Goal: Task Accomplishment & Management: Complete application form

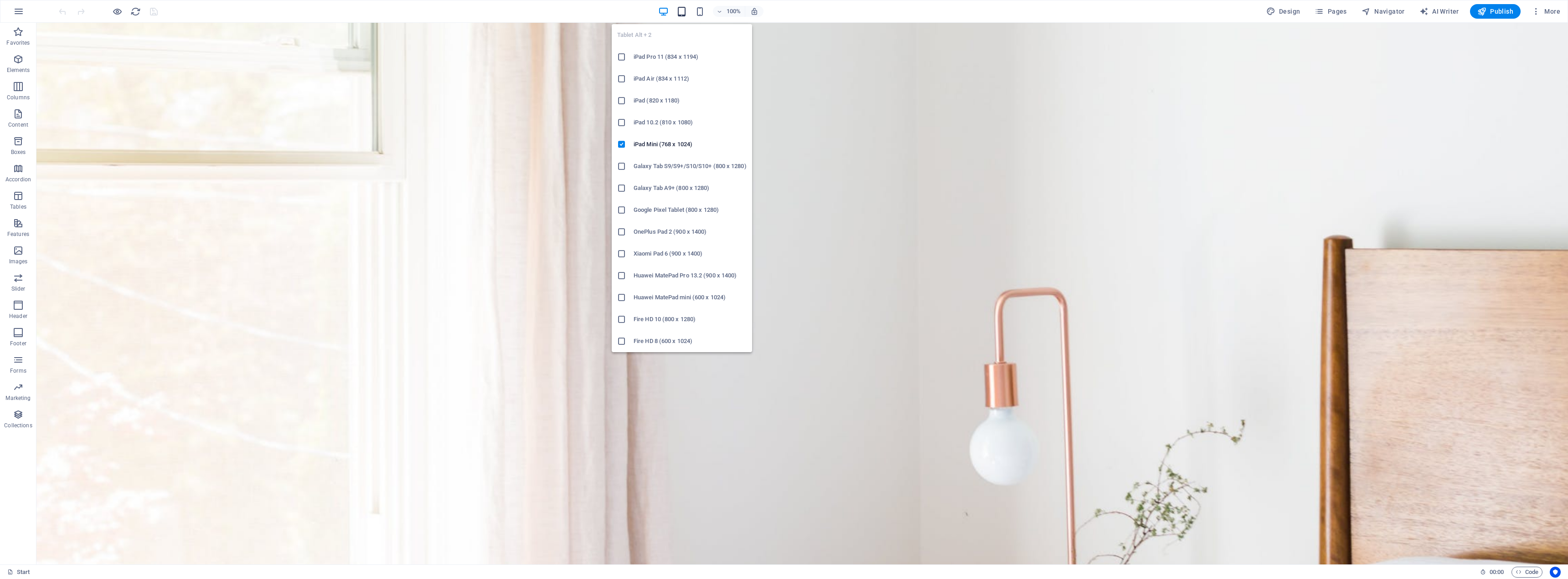
click at [685, 13] on icon "button" at bounding box center [681, 11] width 10 height 10
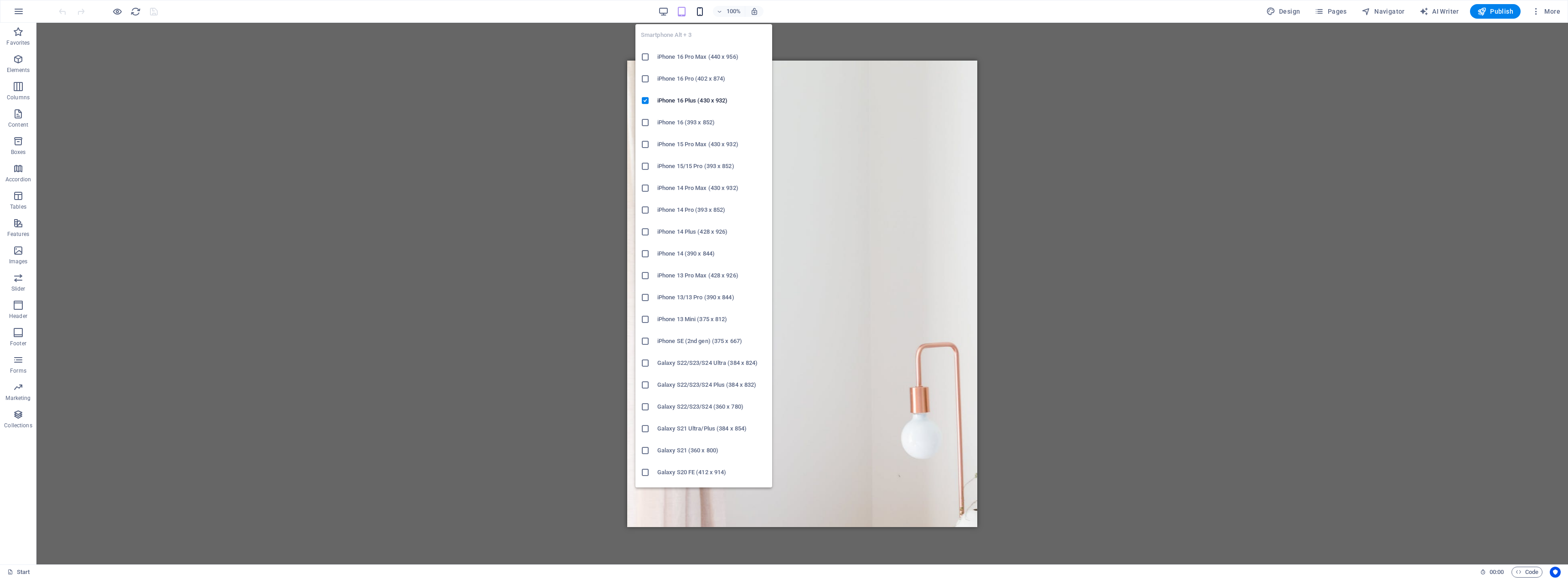
click at [703, 13] on icon "button" at bounding box center [699, 11] width 10 height 10
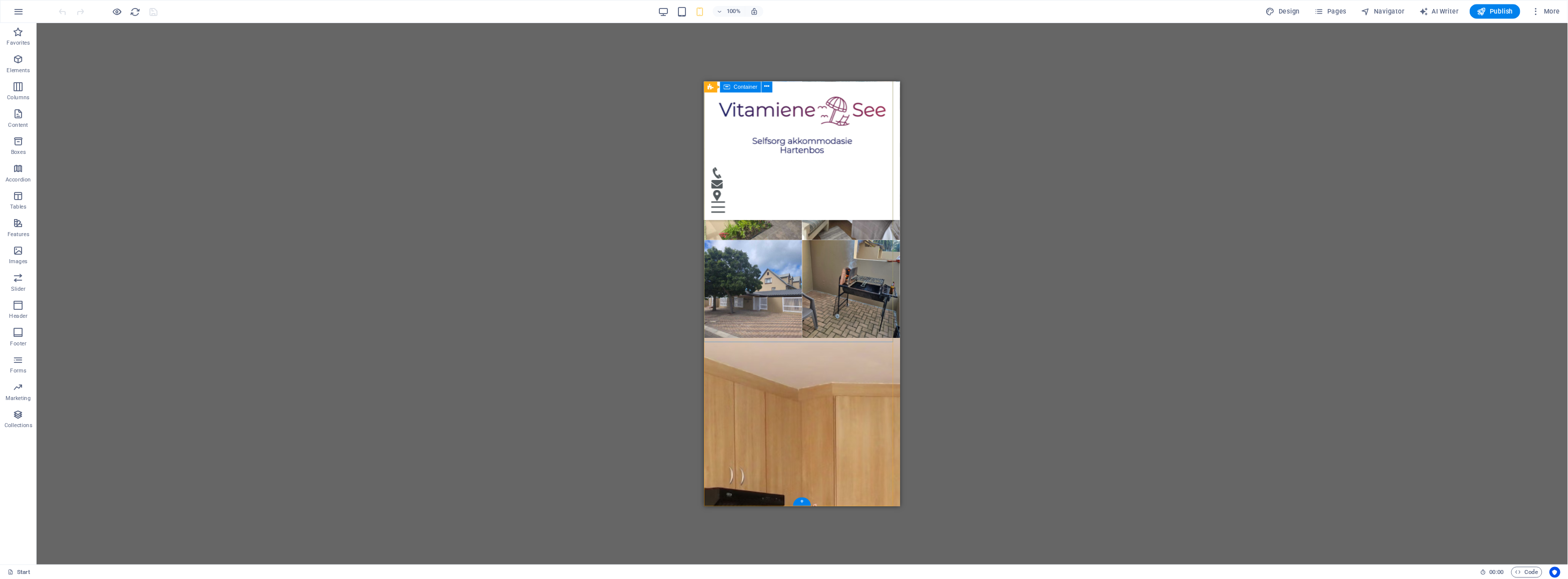
scroll to position [5297, 0]
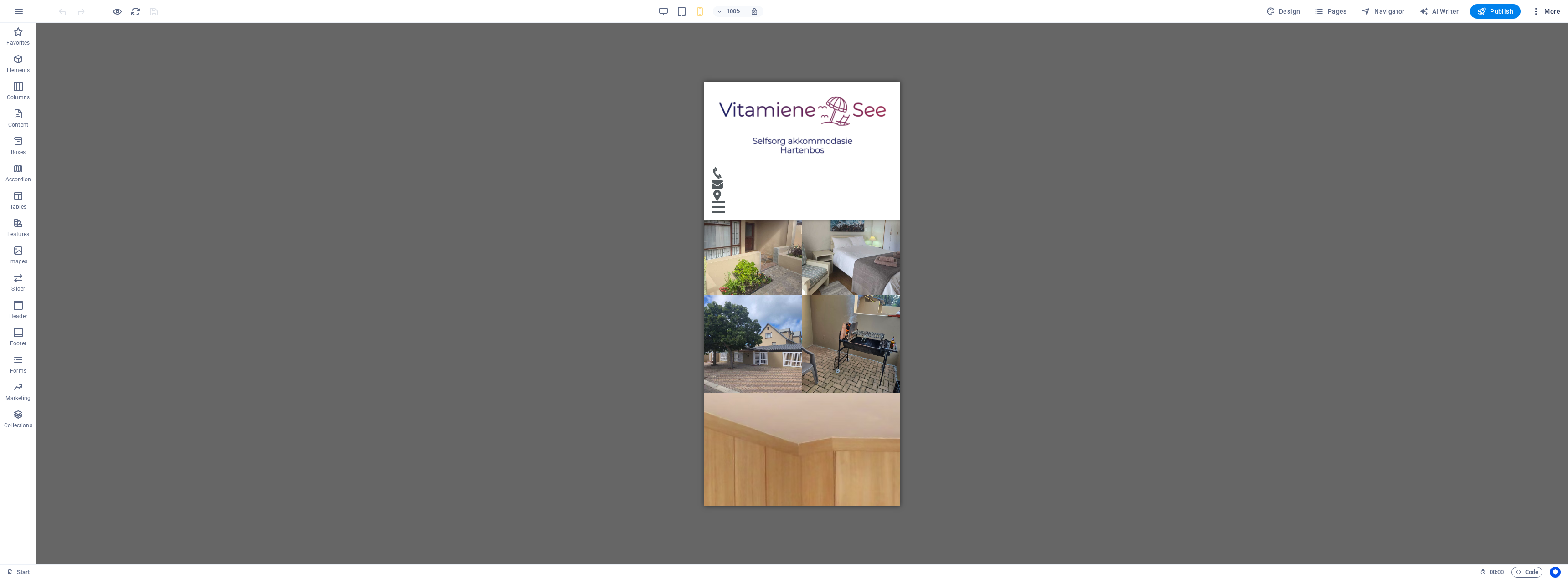
click at [1539, 11] on icon "button" at bounding box center [1536, 11] width 9 height 9
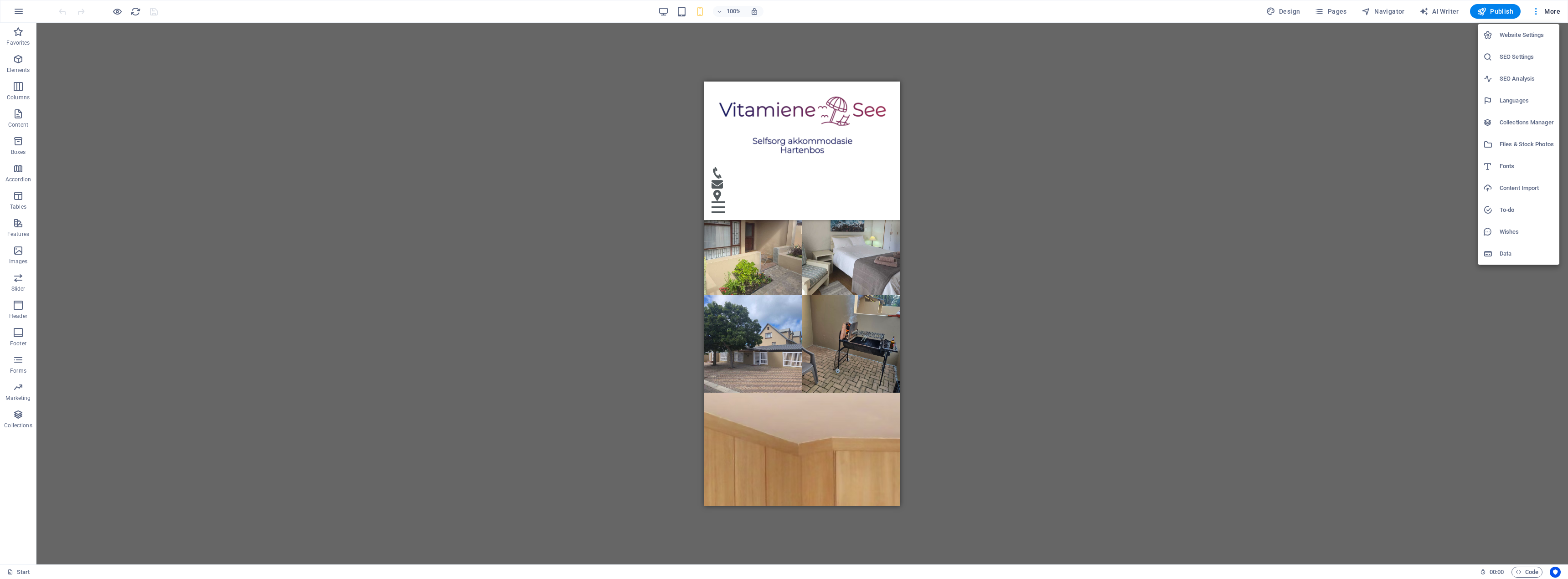
click at [1510, 251] on h6 "Data" at bounding box center [1527, 254] width 54 height 11
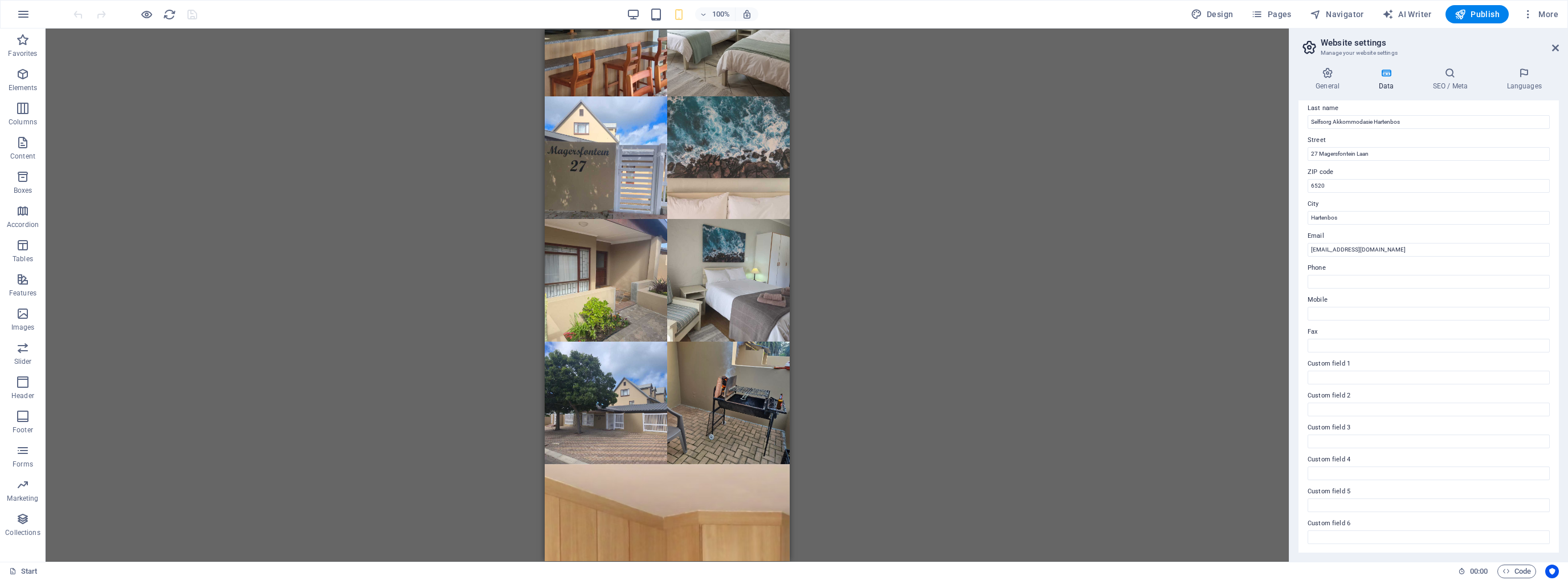
scroll to position [0, 0]
click at [1451, 74] on icon at bounding box center [1449, 72] width 69 height 11
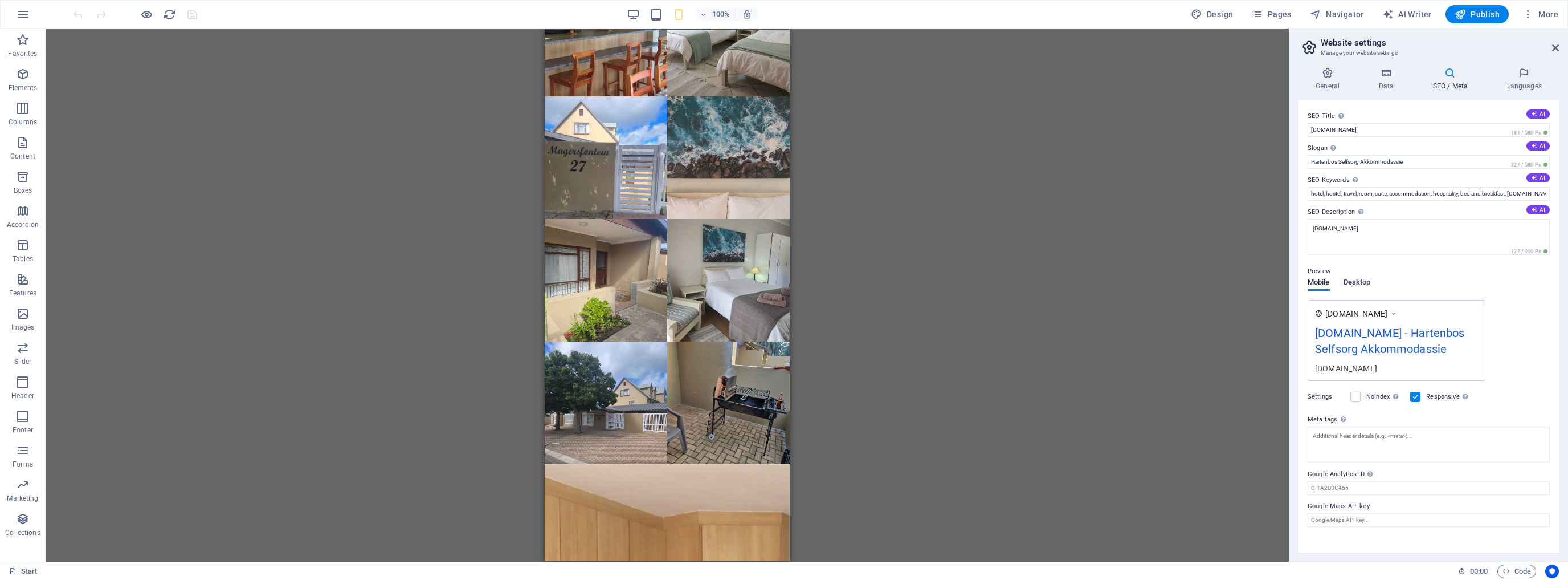
click at [1356, 280] on span "Desktop" at bounding box center [1357, 283] width 27 height 16
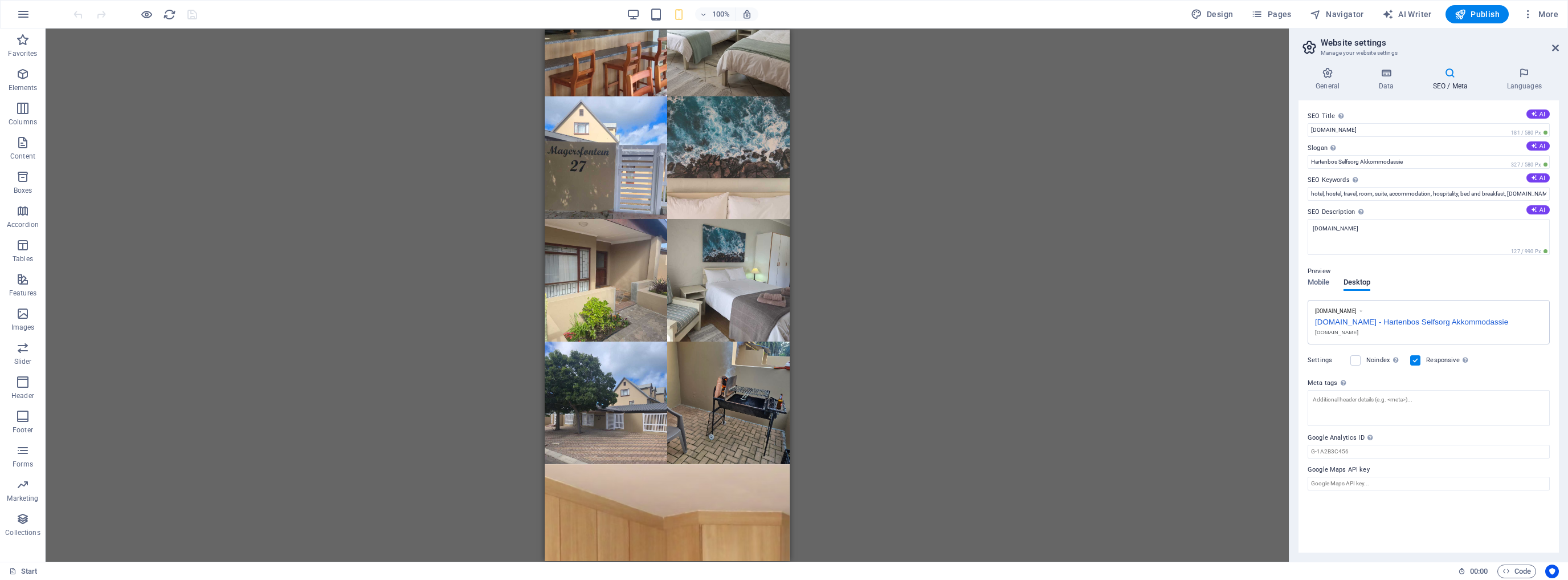
click at [1324, 277] on p "Preview" at bounding box center [1319, 271] width 23 height 14
click at [1317, 280] on span "Mobile" at bounding box center [1318, 283] width 22 height 16
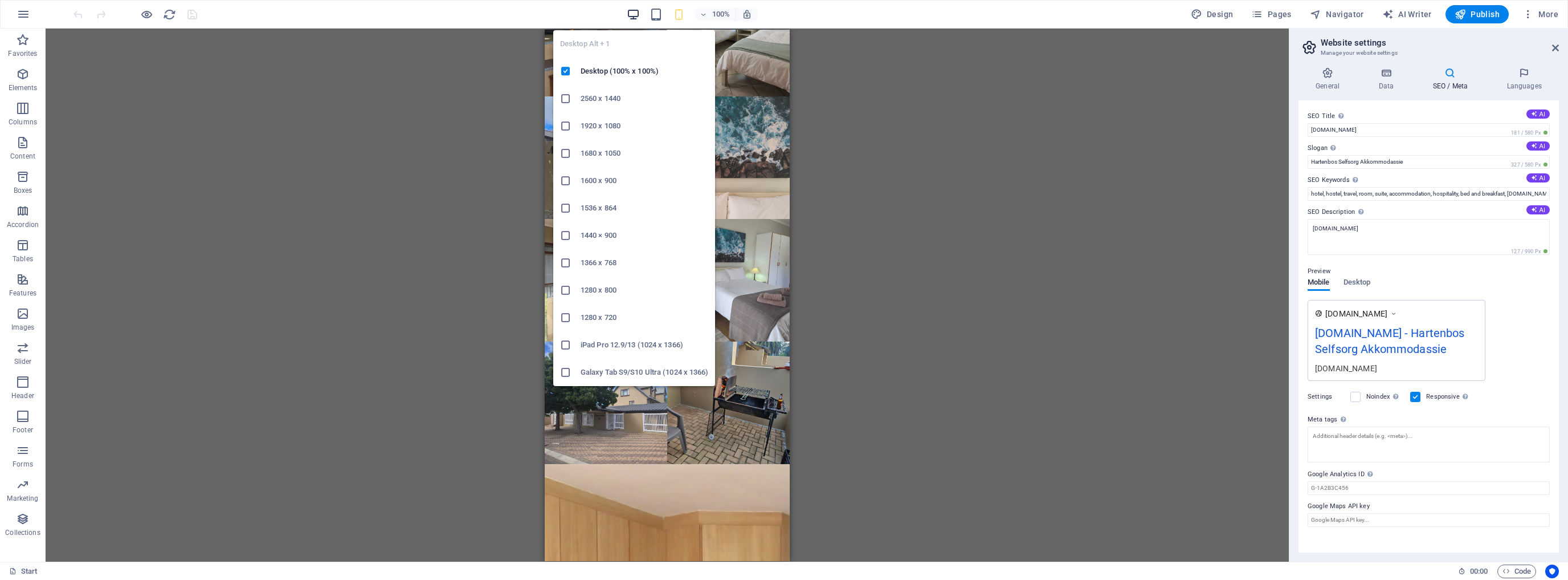
click at [634, 14] on icon "button" at bounding box center [633, 14] width 13 height 13
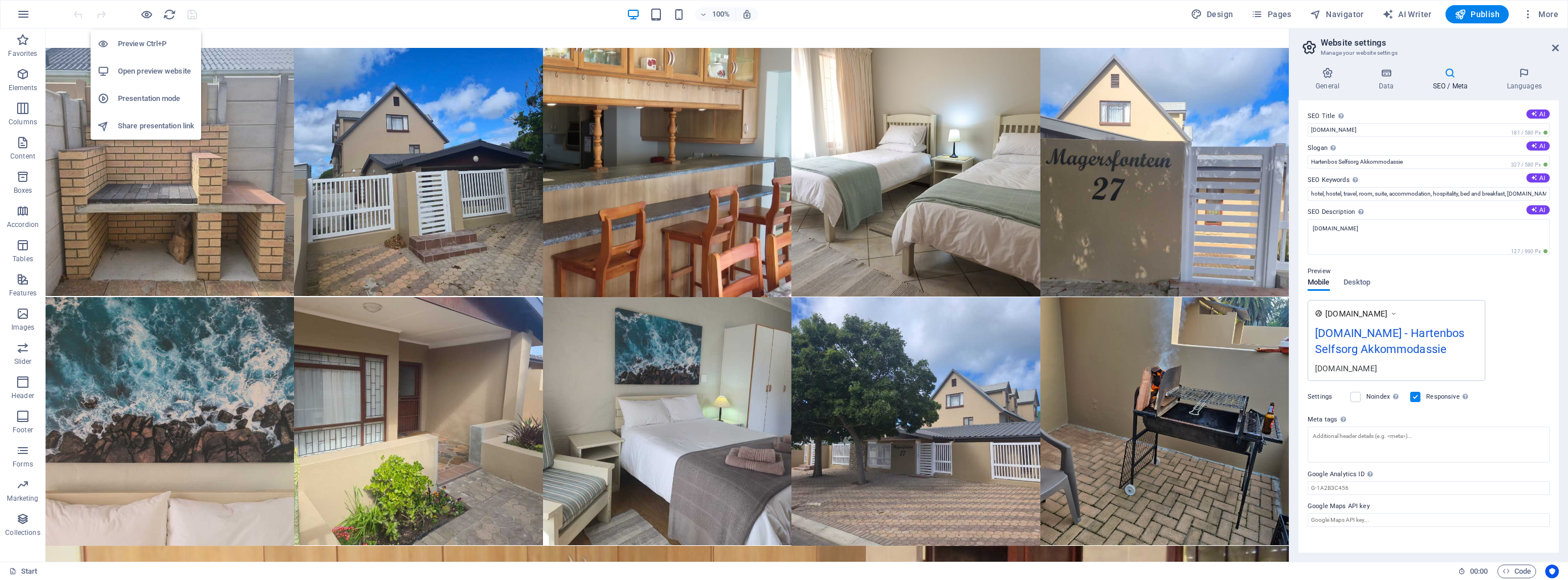
click at [141, 42] on h6 "Preview Ctrl+P" at bounding box center [156, 44] width 76 height 14
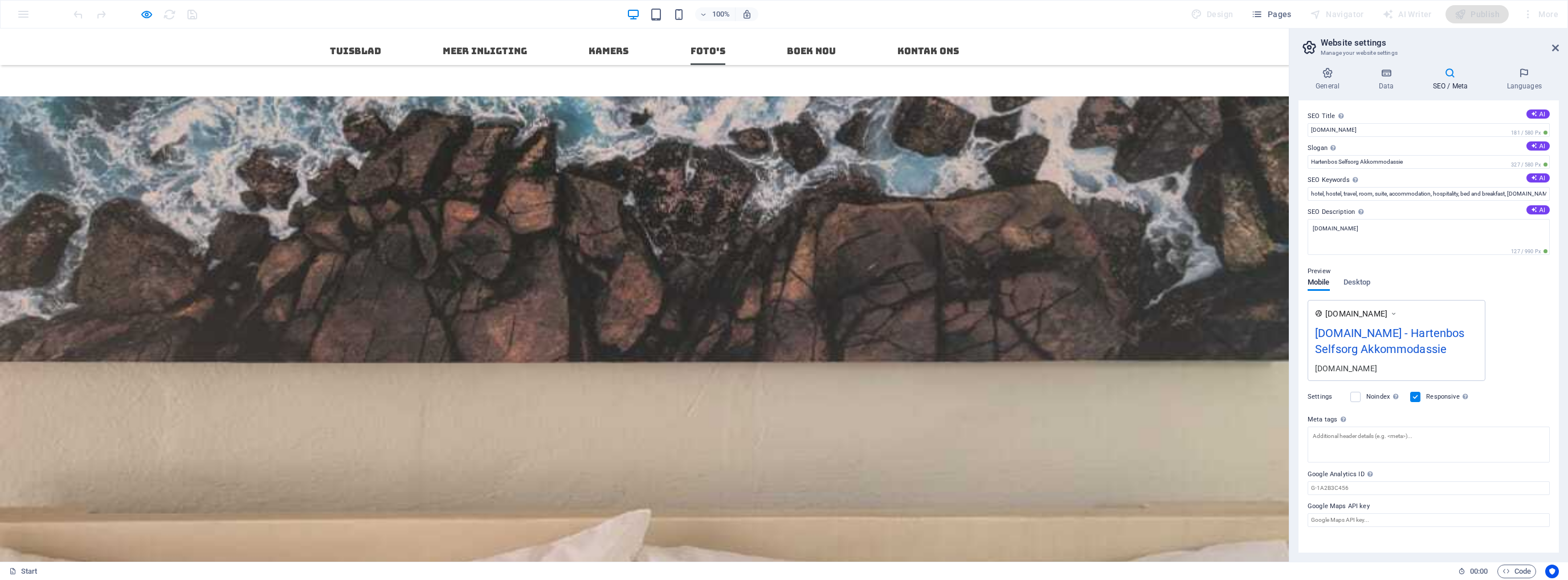
scroll to position [1136, 0]
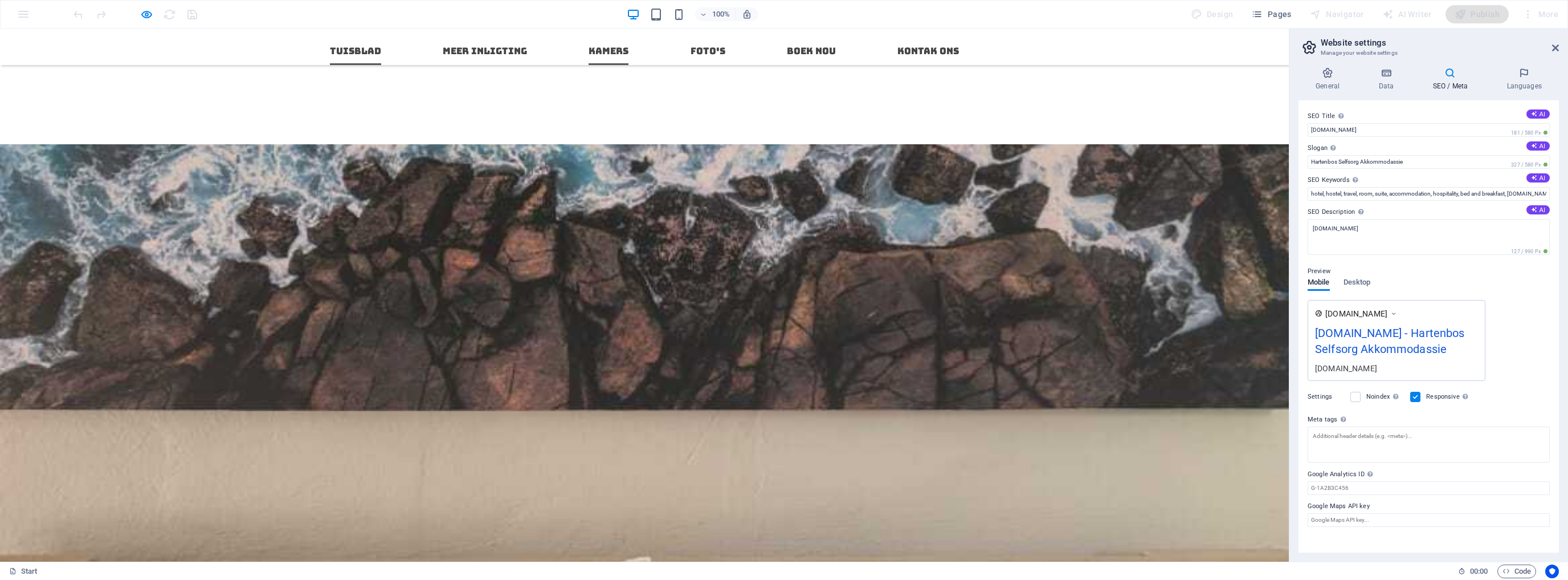
click at [351, 55] on link "Tuisblad" at bounding box center [355, 51] width 51 height 27
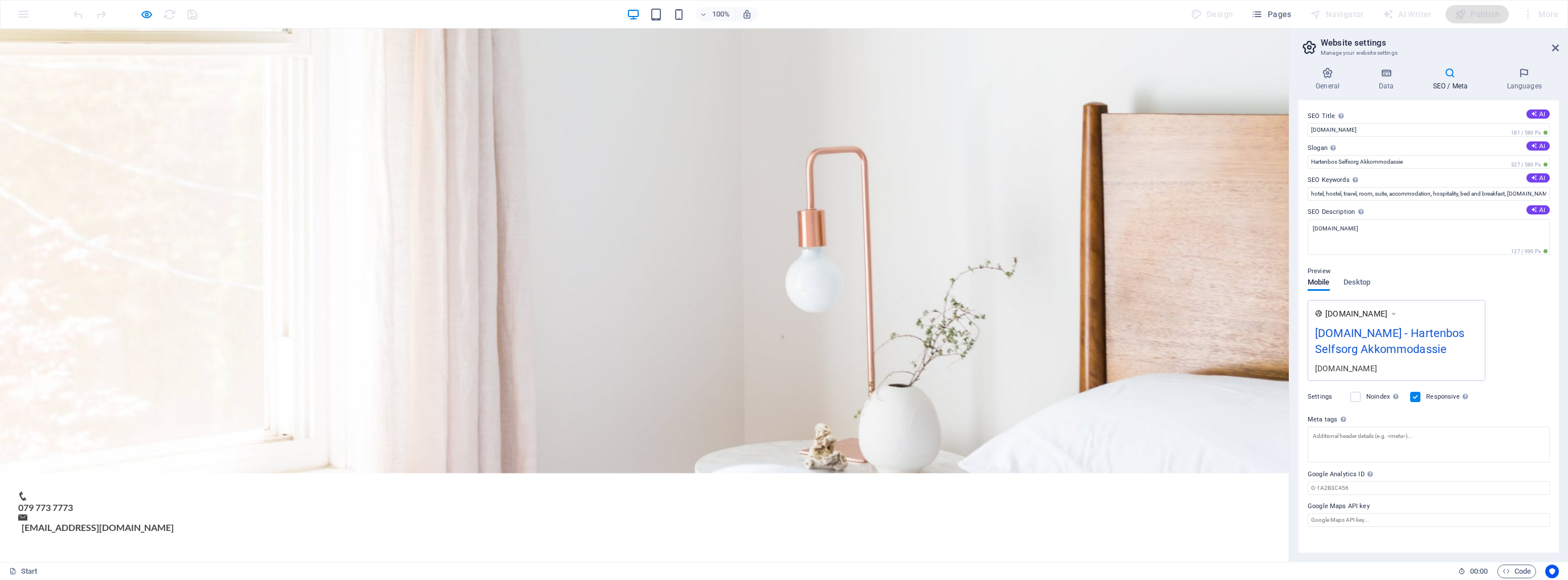
scroll to position [0, 0]
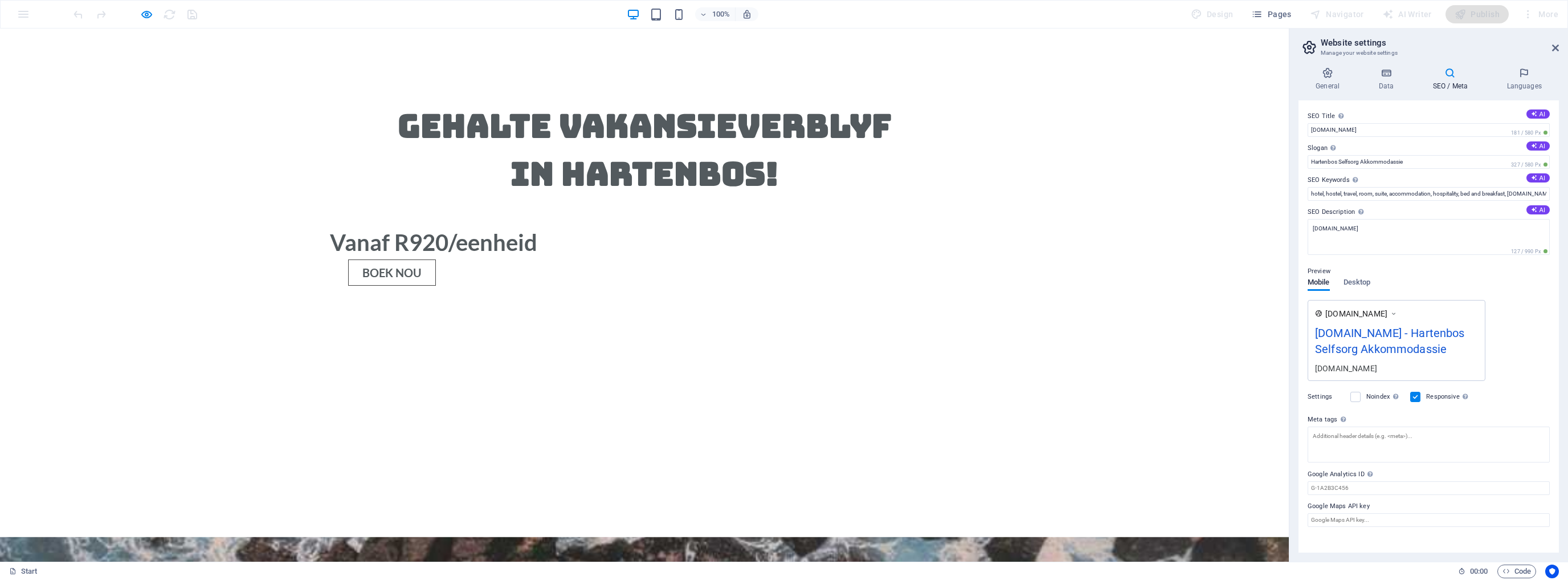
scroll to position [900, 0]
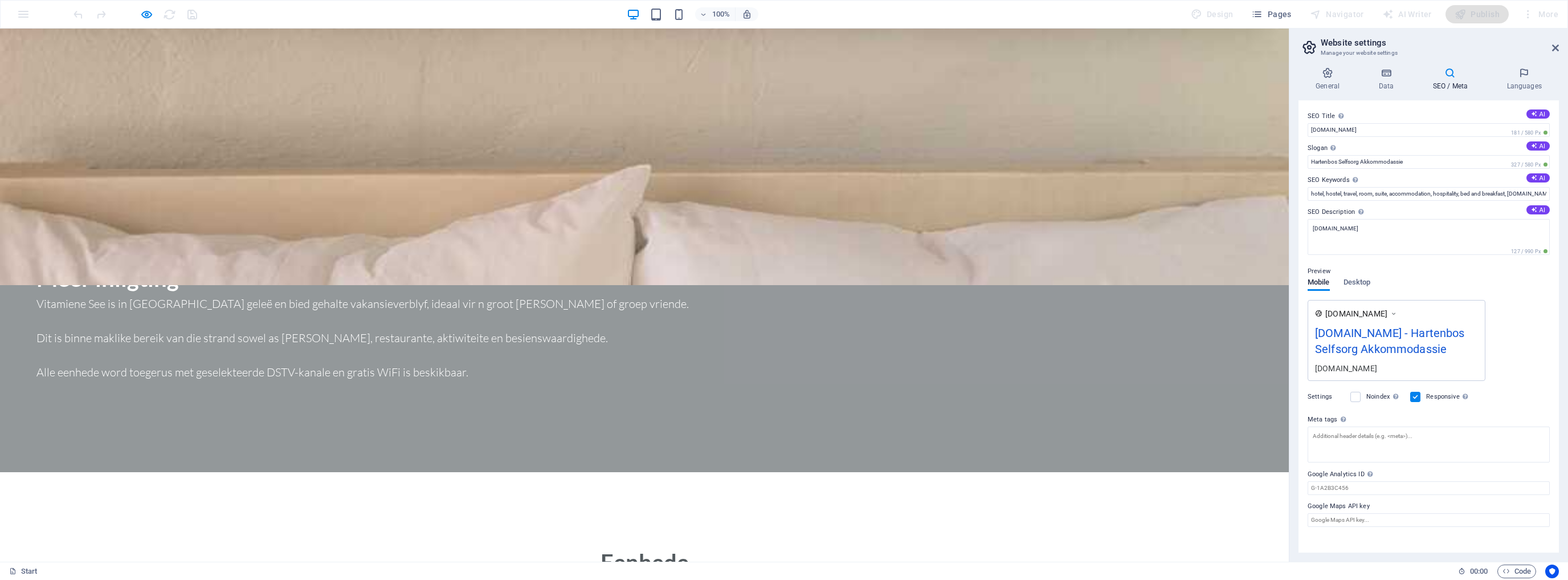
scroll to position [1538, 0]
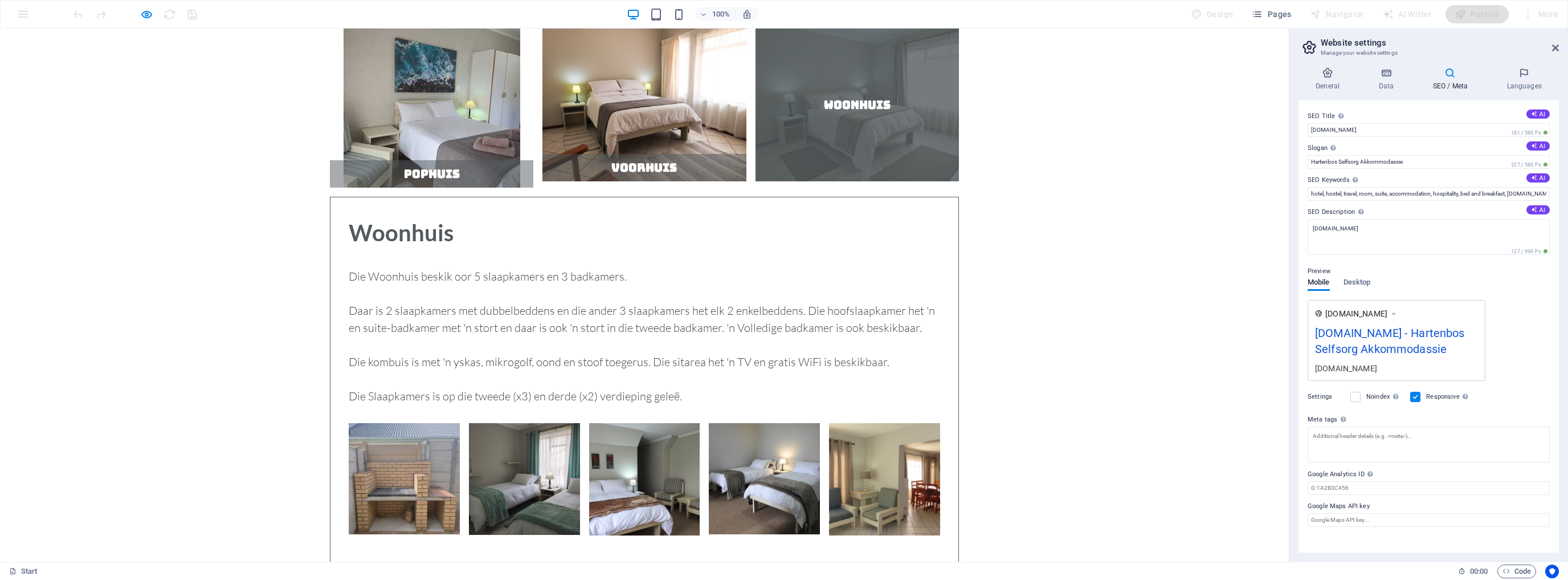
scroll to position [2234, 0]
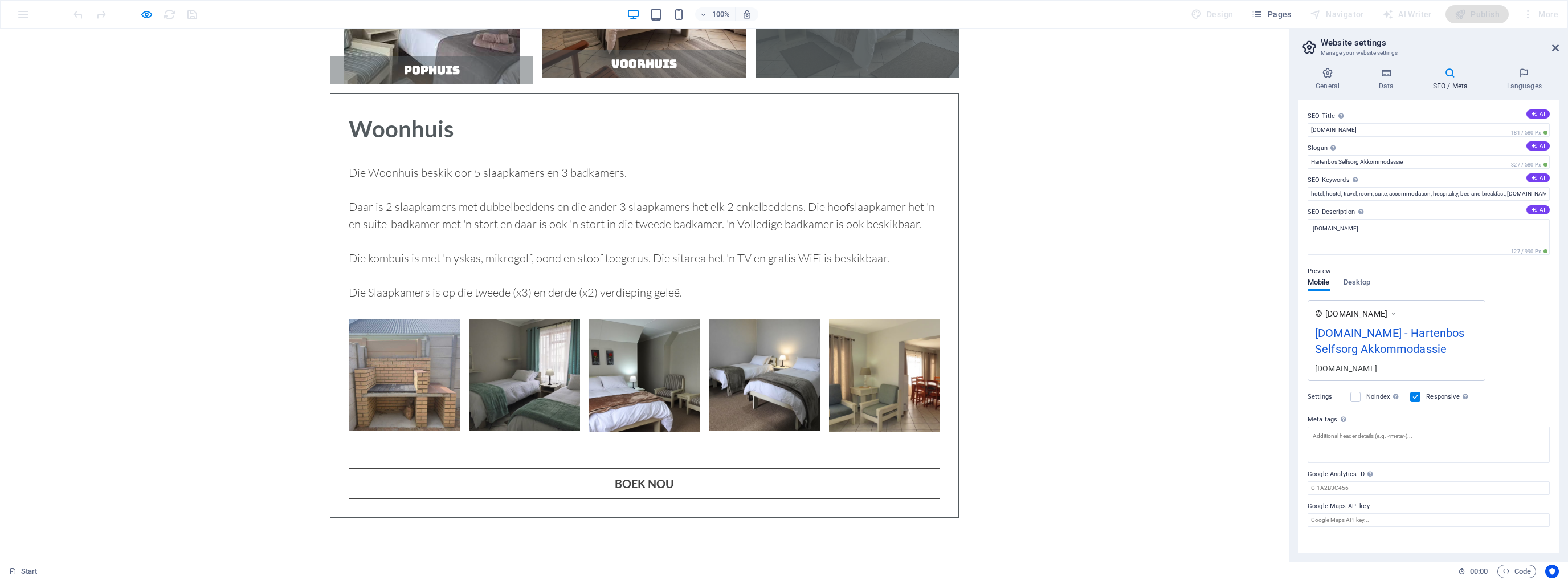
select select "Pophuis"
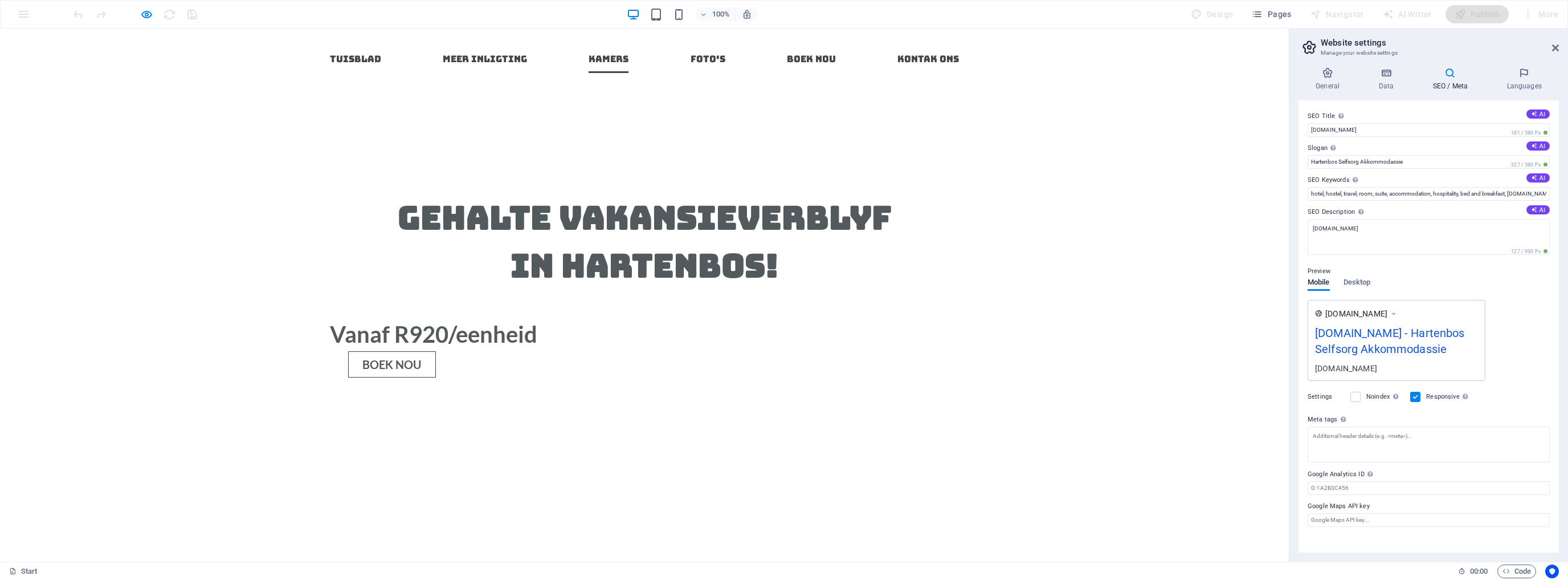
scroll to position [779, 0]
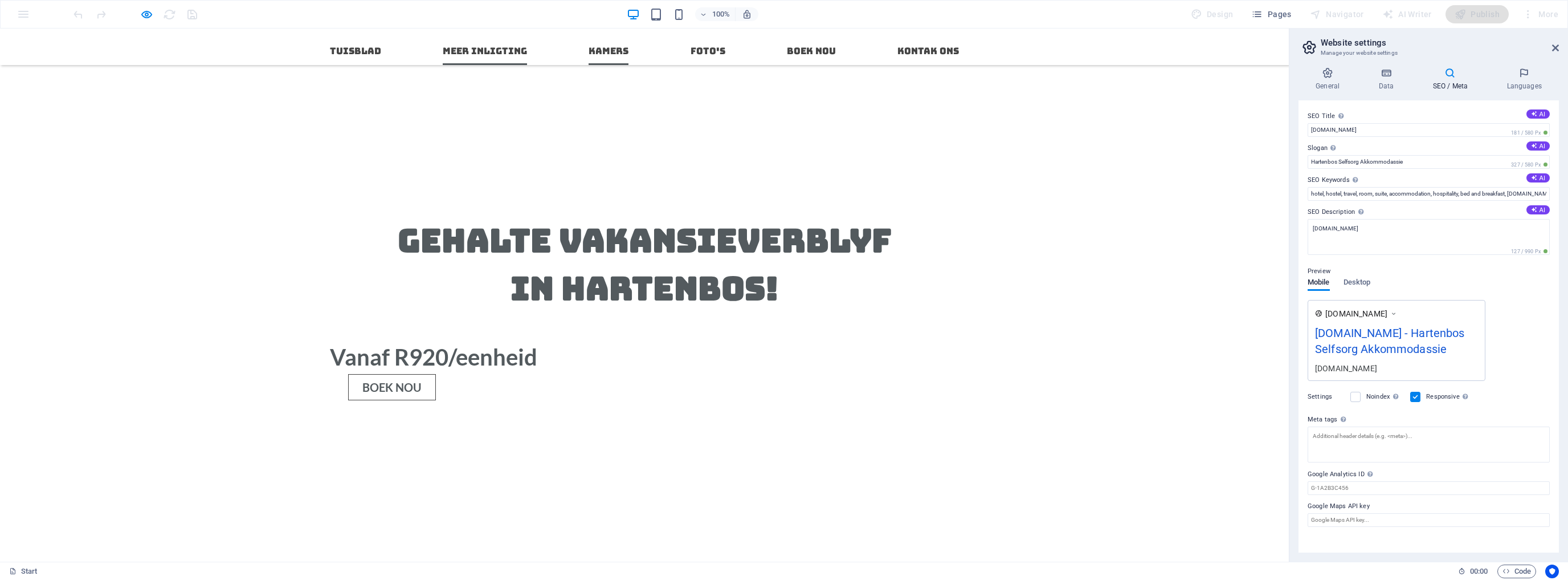
click at [463, 53] on link "Meer Inligting" at bounding box center [485, 51] width 84 height 27
click at [700, 49] on link "Foto's" at bounding box center [708, 51] width 35 height 27
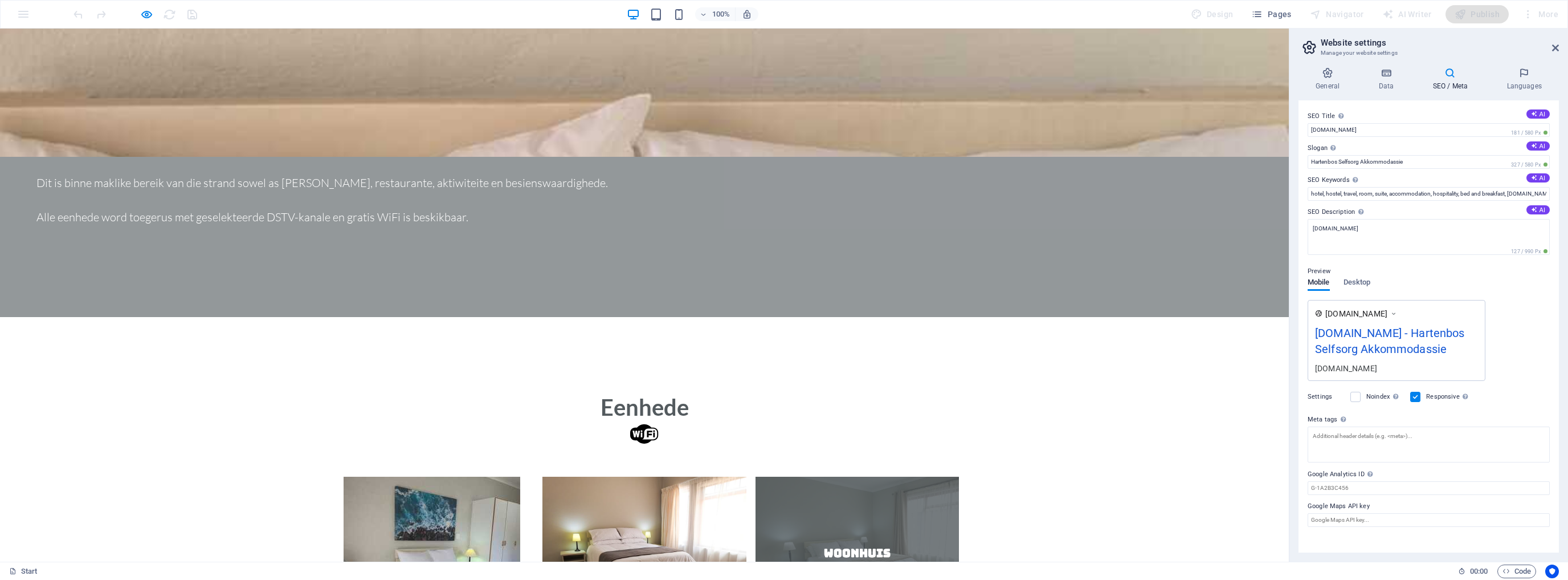
scroll to position [1721, 0]
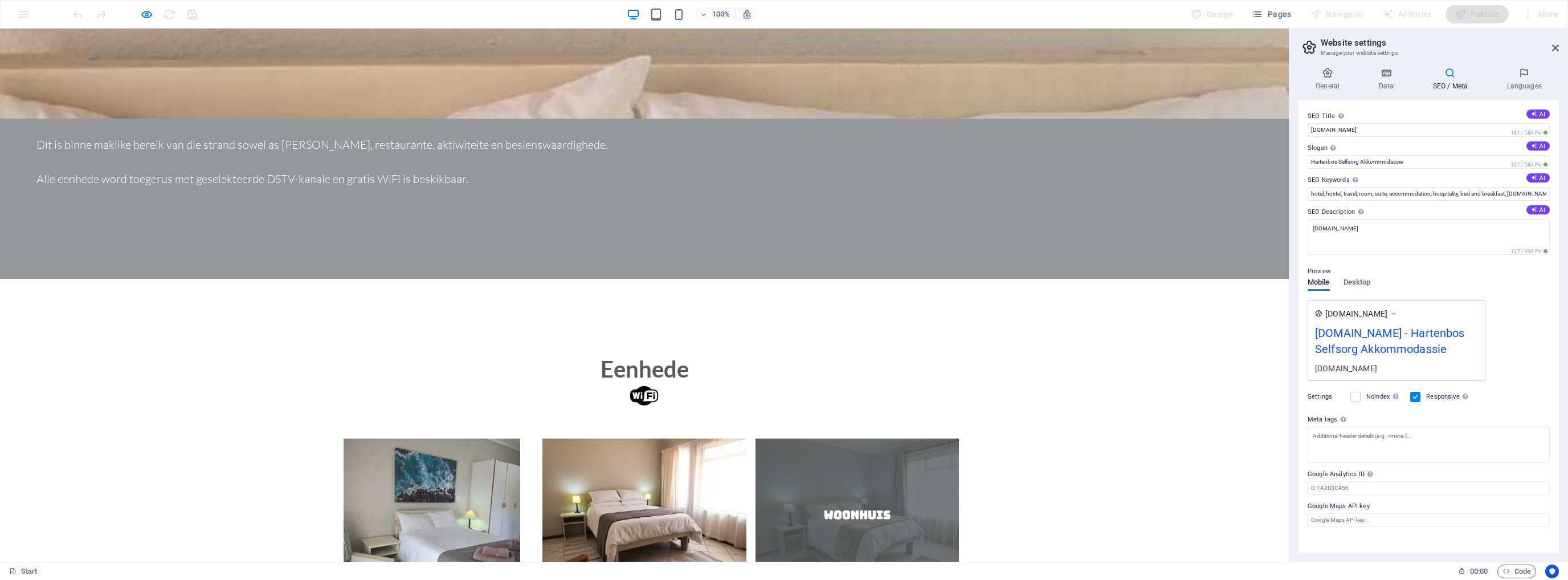
click at [822, 17] on div "100% Design Pages Navigator AI Writer Publish More" at bounding box center [817, 14] width 1491 height 18
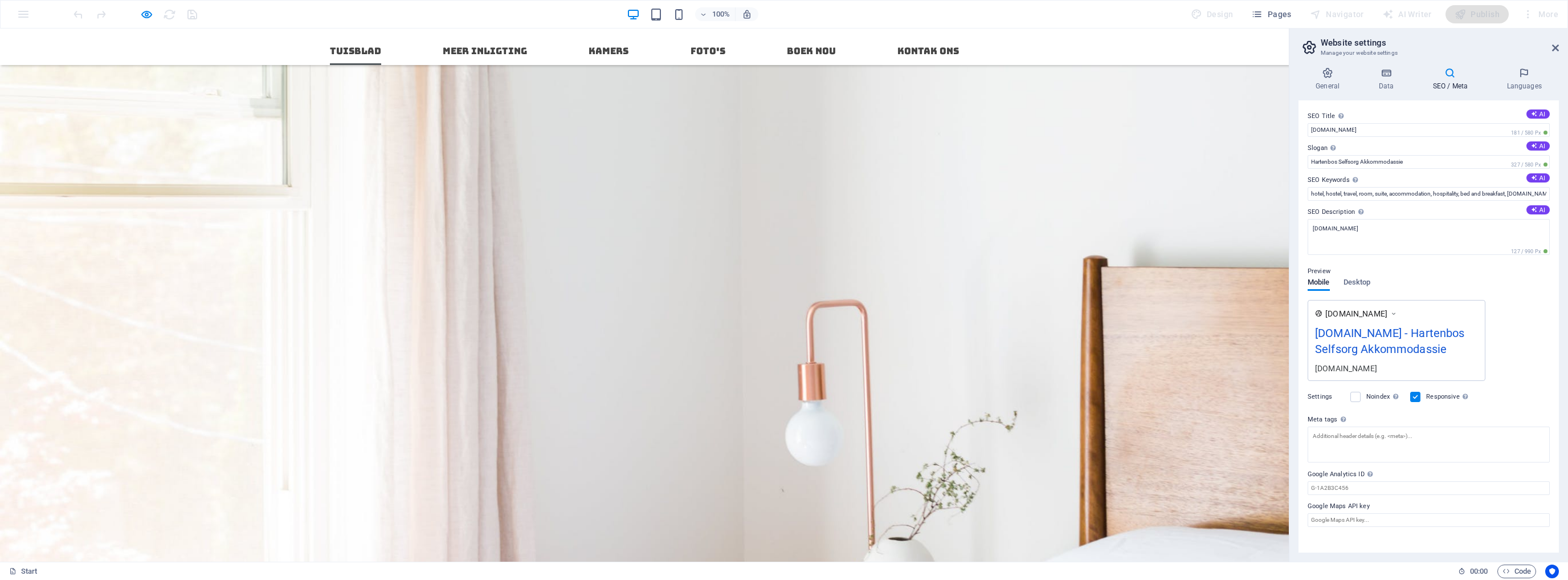
scroll to position [0, 0]
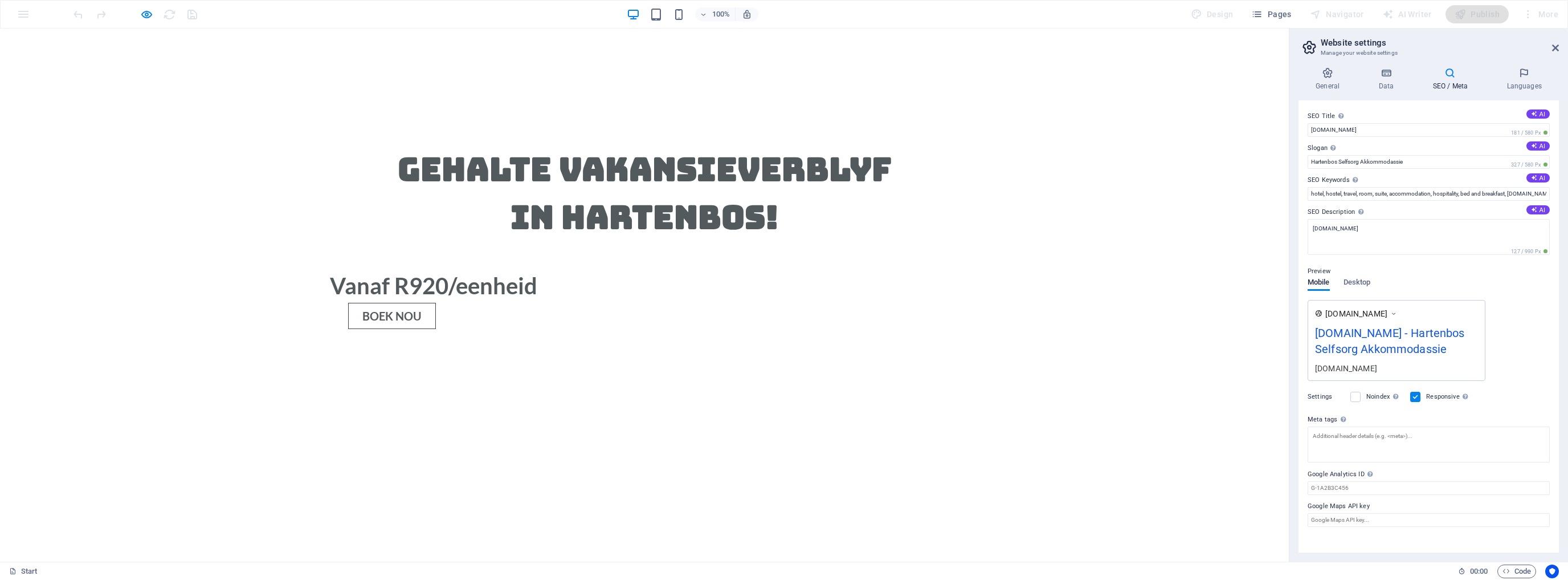
scroll to position [816, 0]
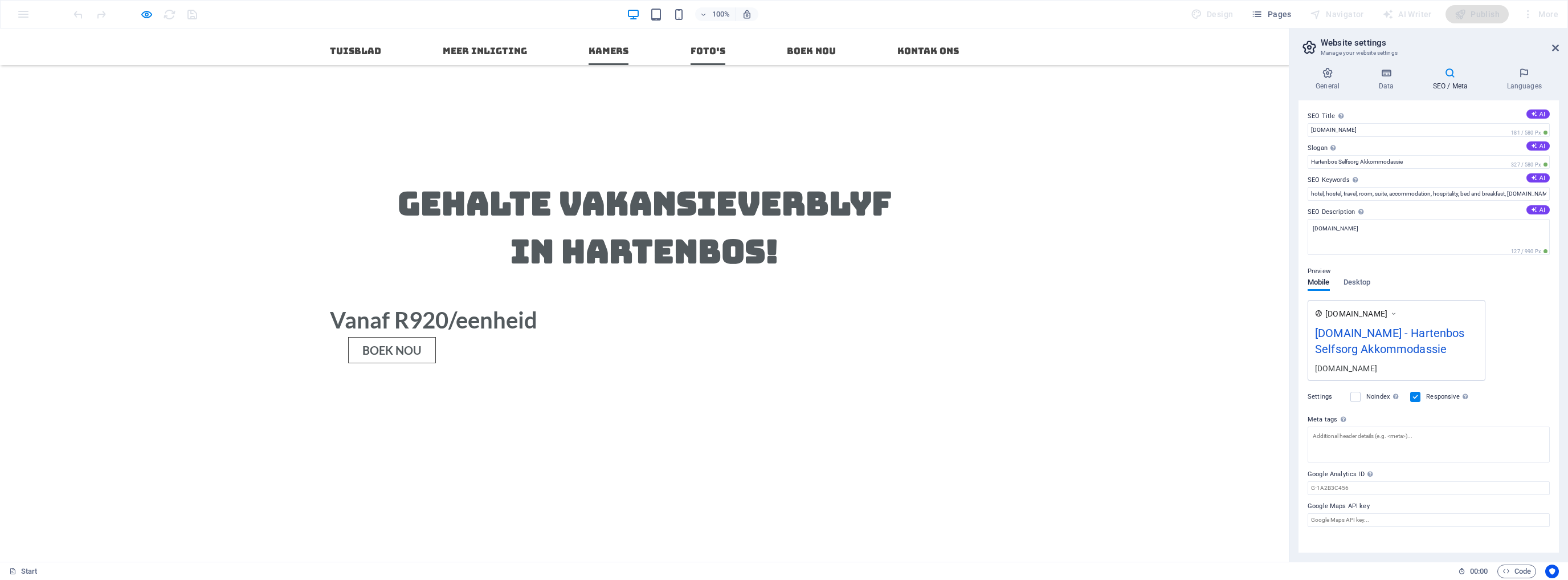
click at [700, 53] on link "Foto's" at bounding box center [708, 51] width 35 height 27
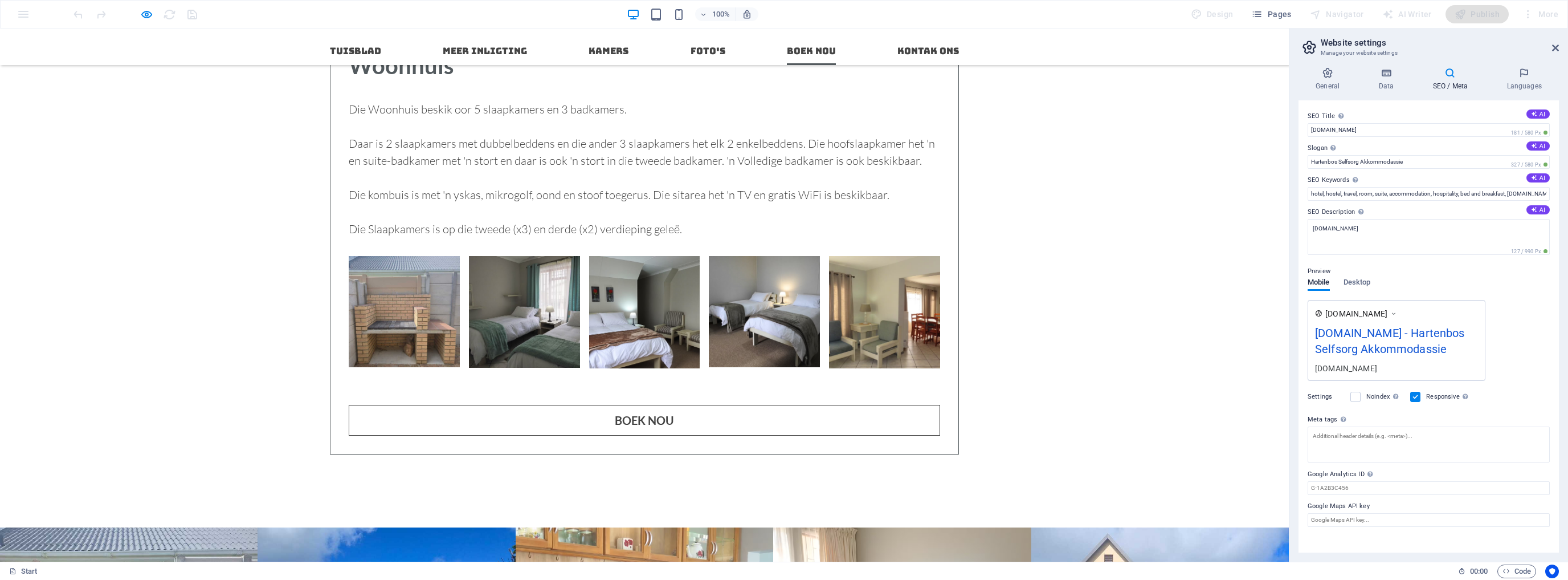
scroll to position [2252, 0]
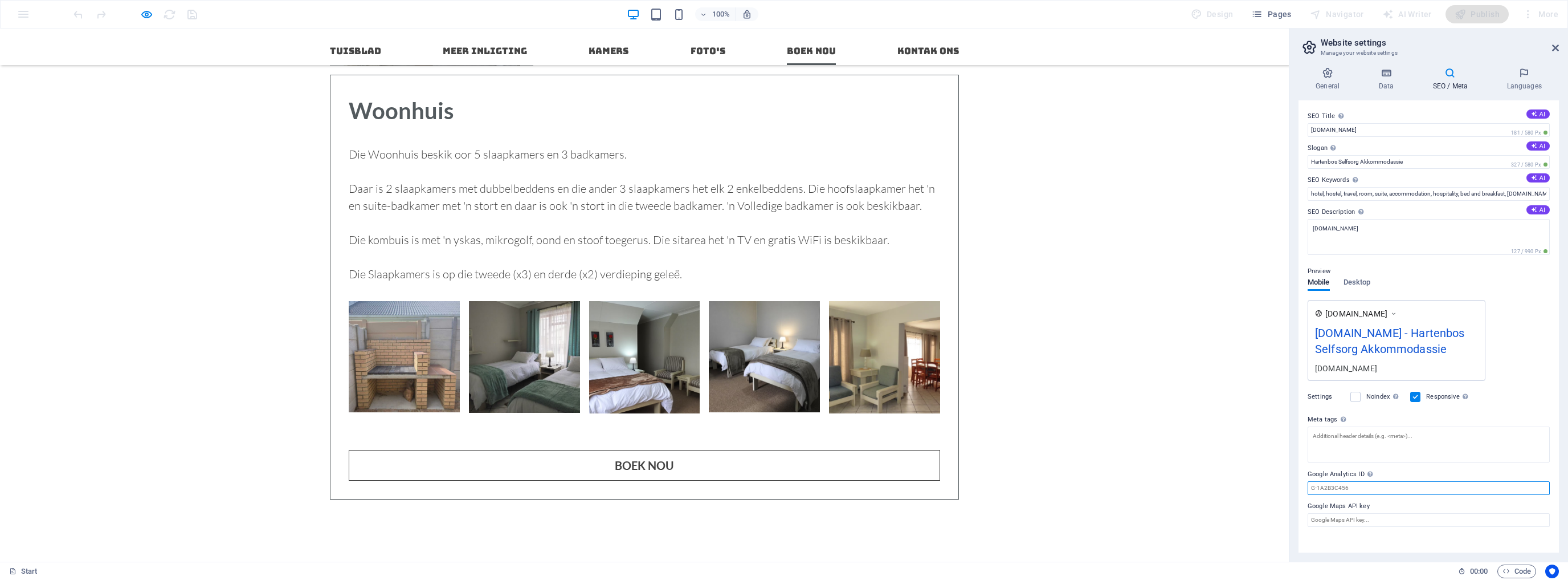
click at [1315, 495] on input "Google Analytics ID Please only add the Google Analytics ID. We automatically i…" at bounding box center [1429, 488] width 242 height 14
type input "[PERSON_NAME]"
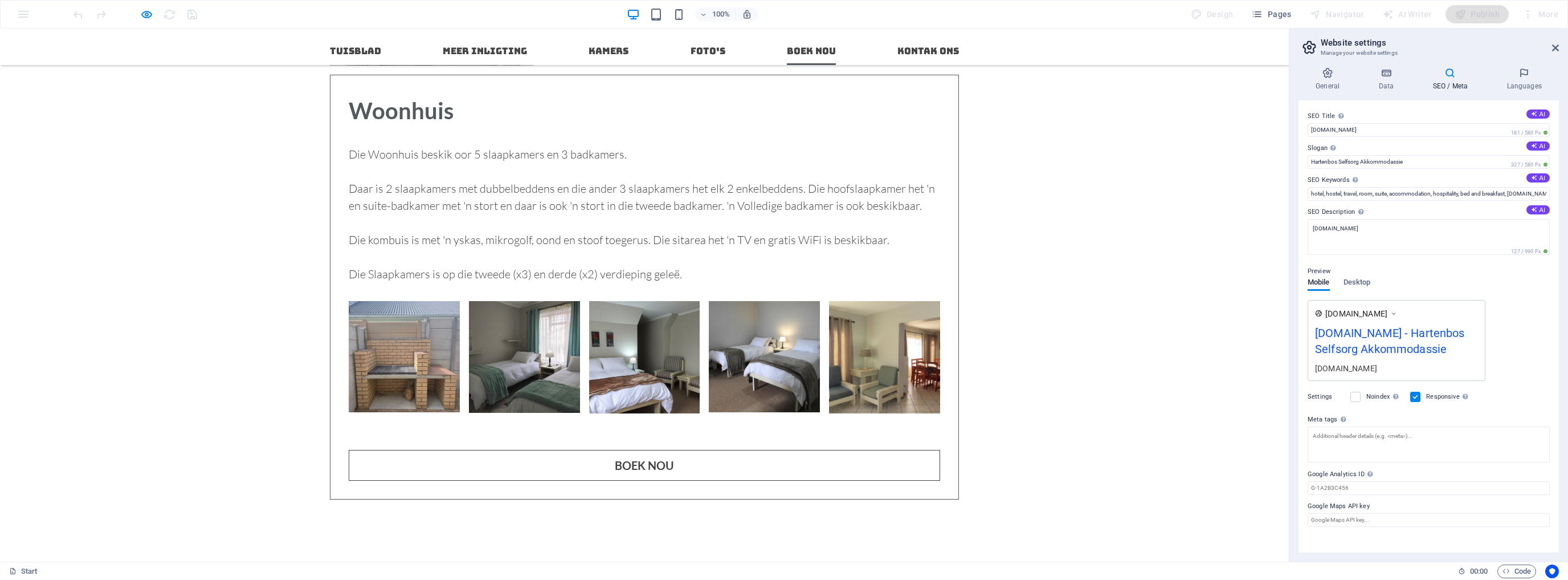
type input "k"
type input "[PHONE_NUMBER]"
type input "k"
type input "[EMAIL_ADDRESS][DOMAIN_NAME]"
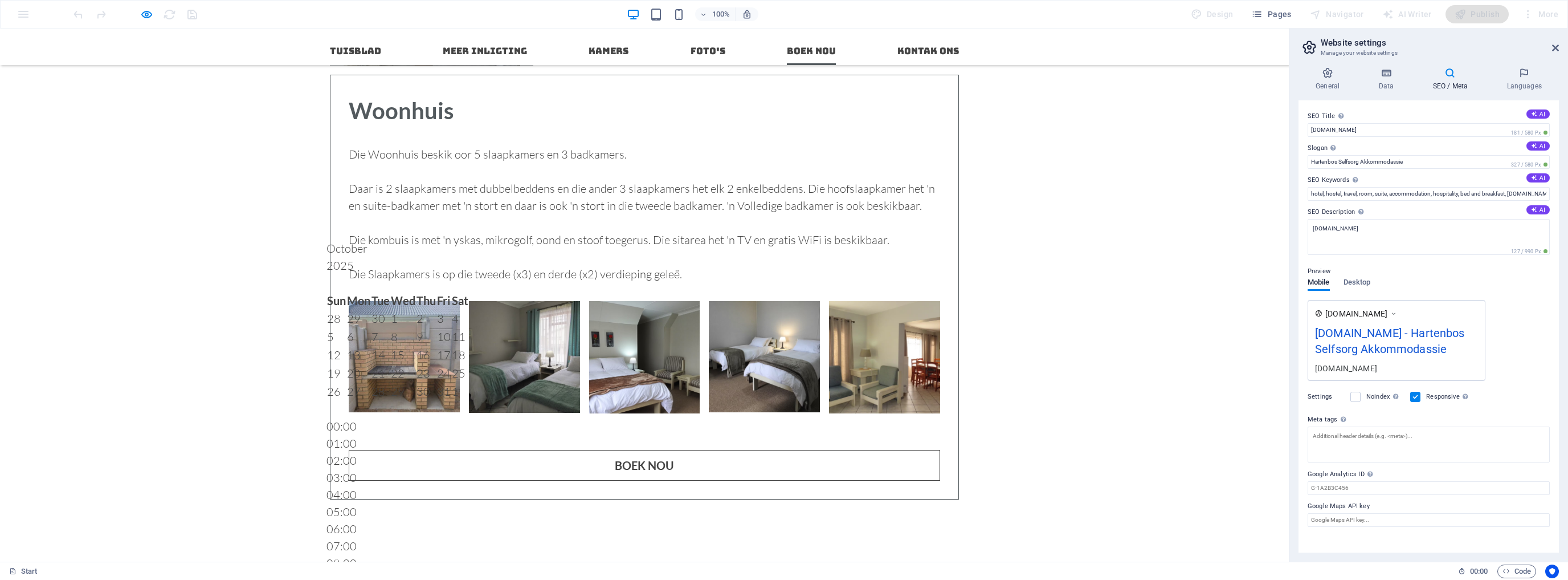
click at [400, 310] on div "1" at bounding box center [403, 318] width 24 height 17
type input "[DATE]"
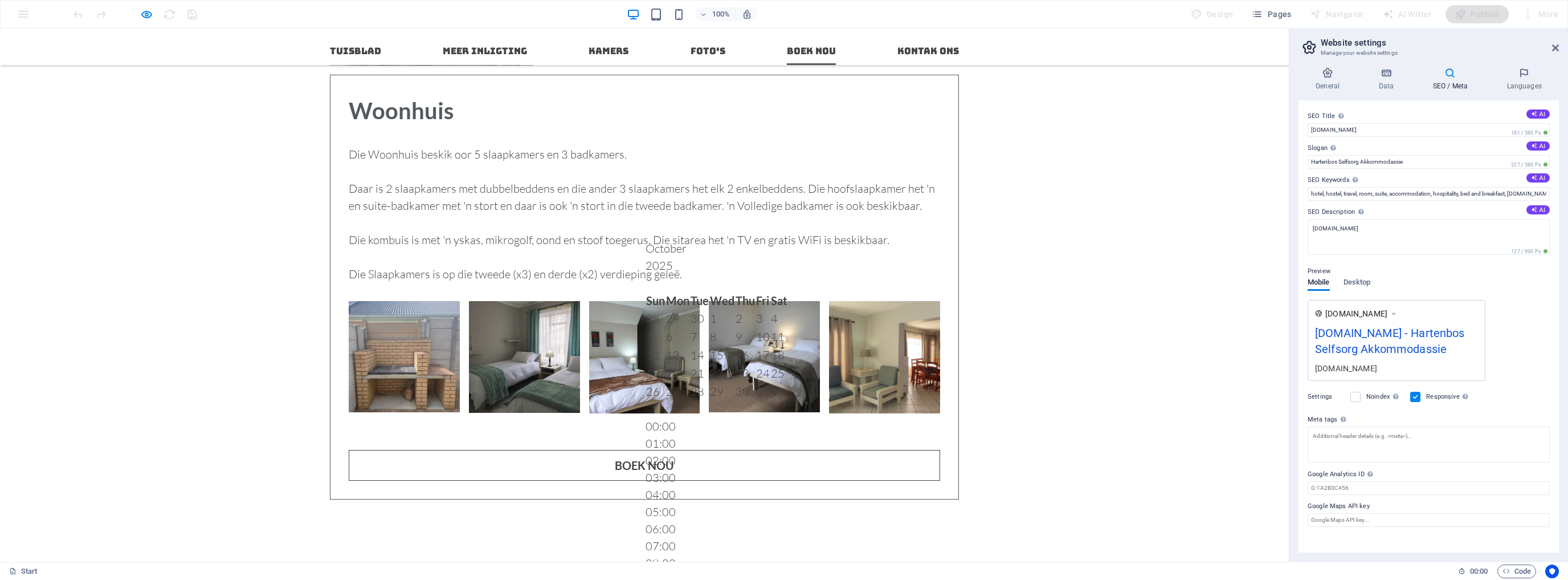
click at [736, 328] on div "9" at bounding box center [745, 336] width 19 height 17
type input "[DATE]"
type input "2"
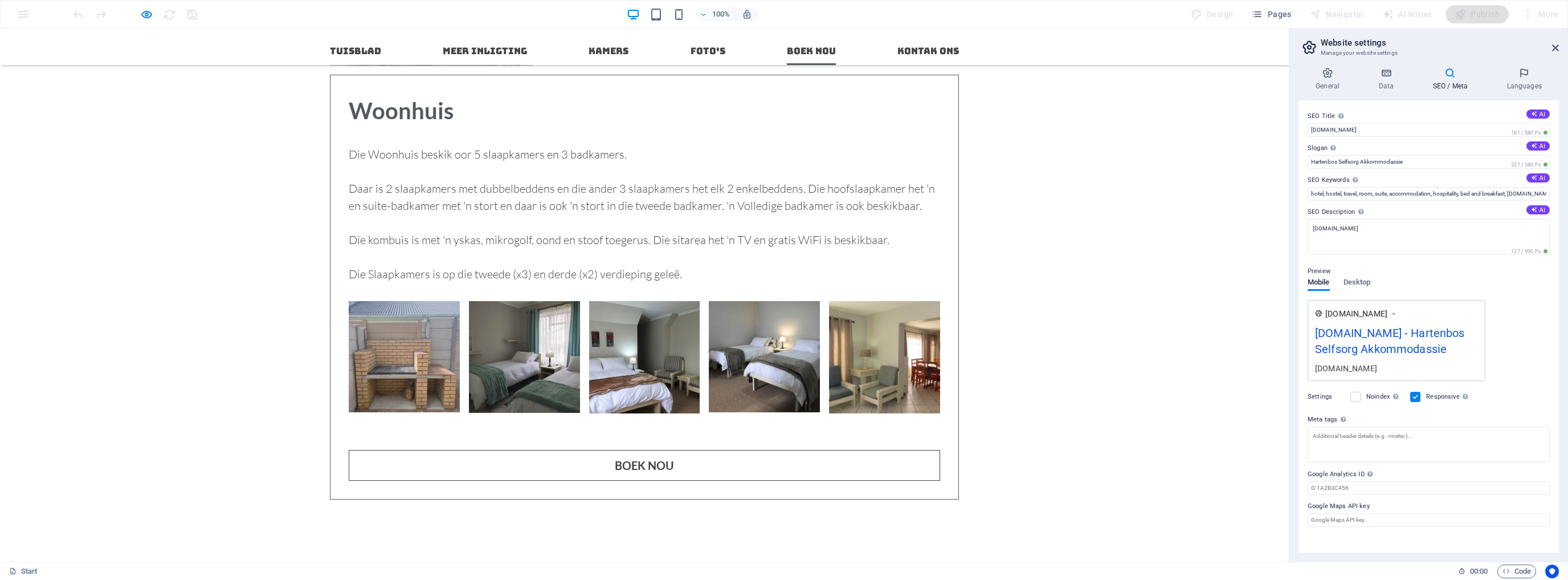
type input "3"
select select "Woonhuis"
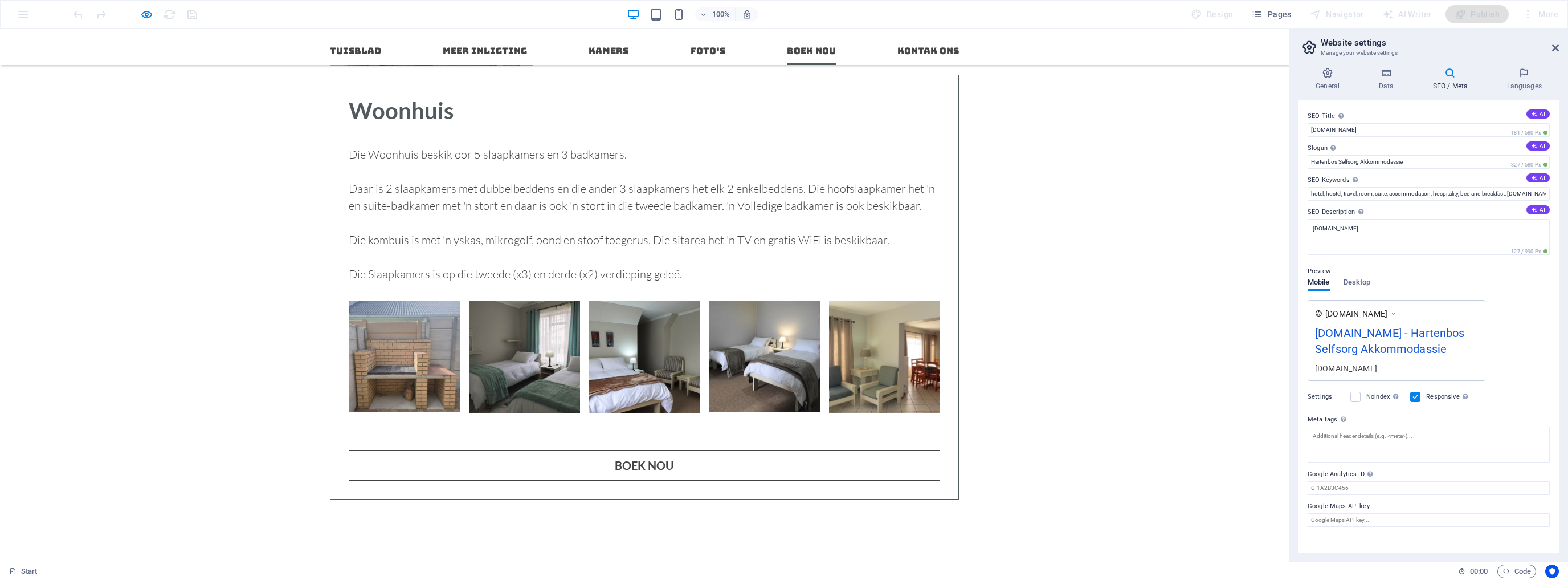
checkbox input "true"
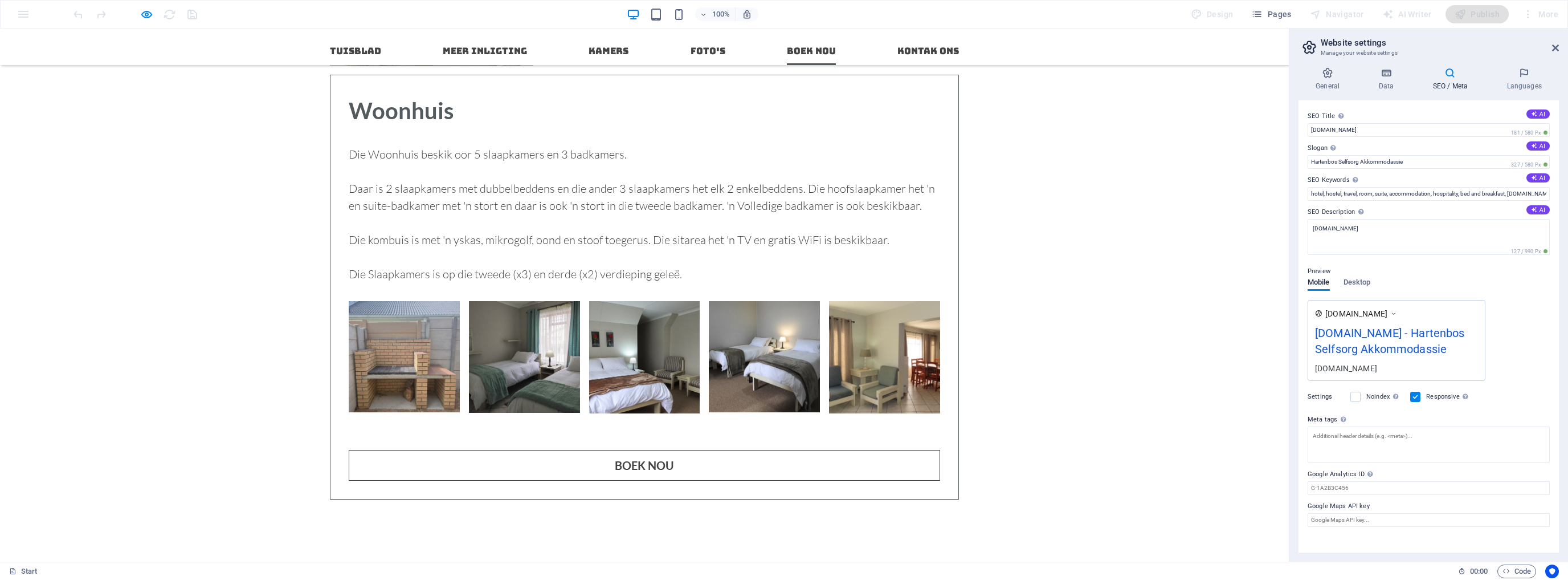
type input "2PA356"
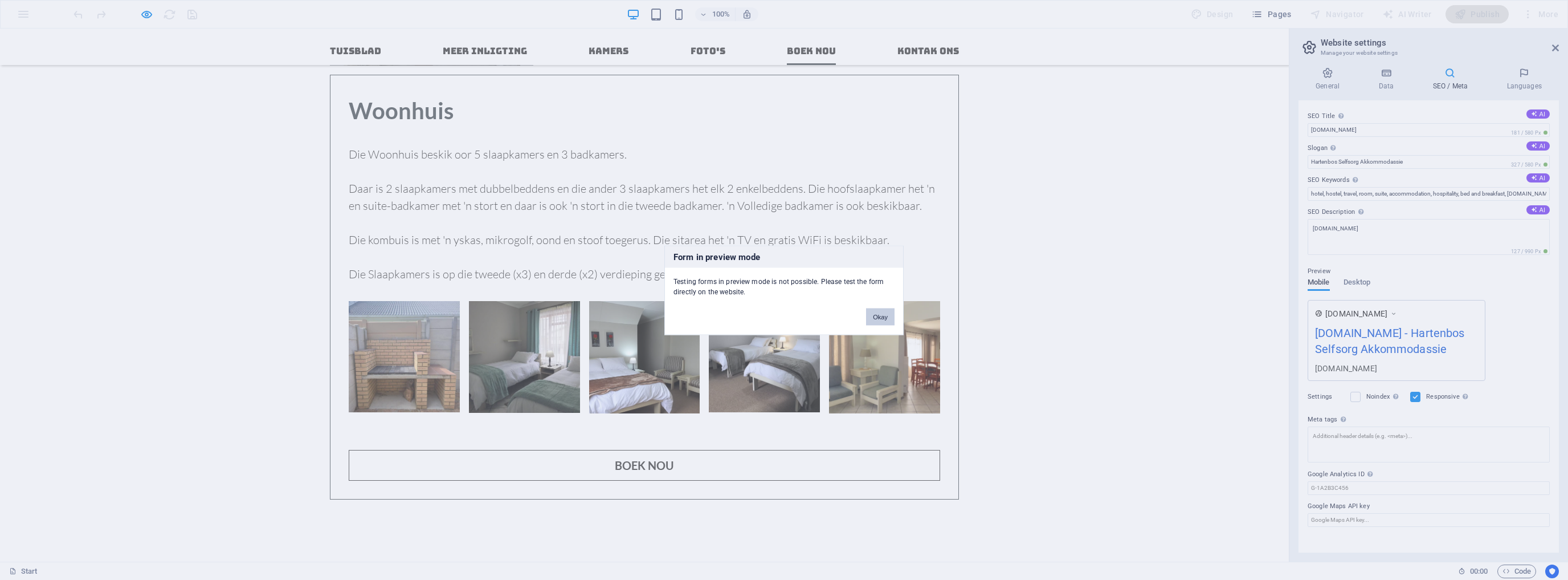
click at [886, 314] on button "Okay" at bounding box center [879, 316] width 28 height 17
